Goal: Information Seeking & Learning: Learn about a topic

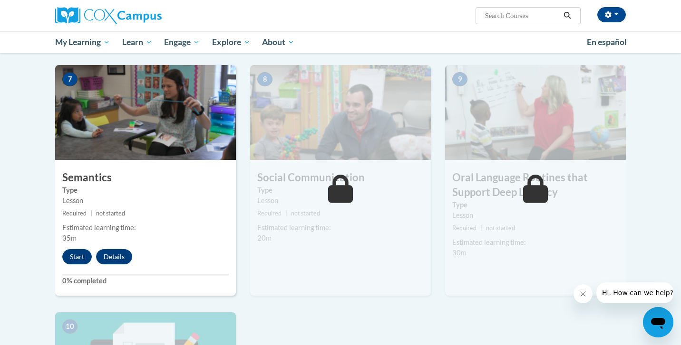
scroll to position [709, 0]
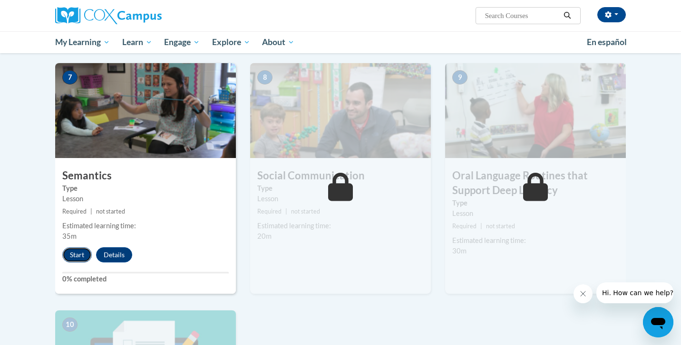
click at [75, 253] on button "Start" at bounding box center [76, 255] width 29 height 15
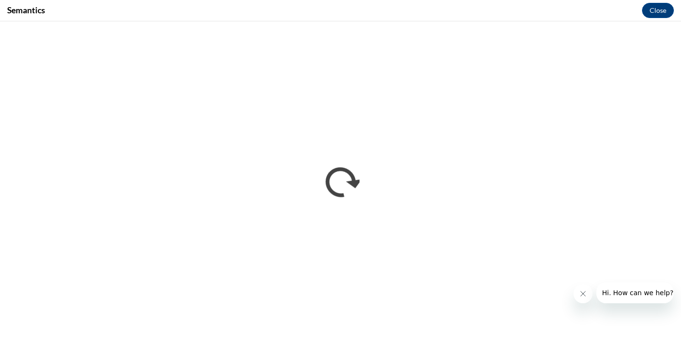
scroll to position [0, 0]
